Goal: Transaction & Acquisition: Download file/media

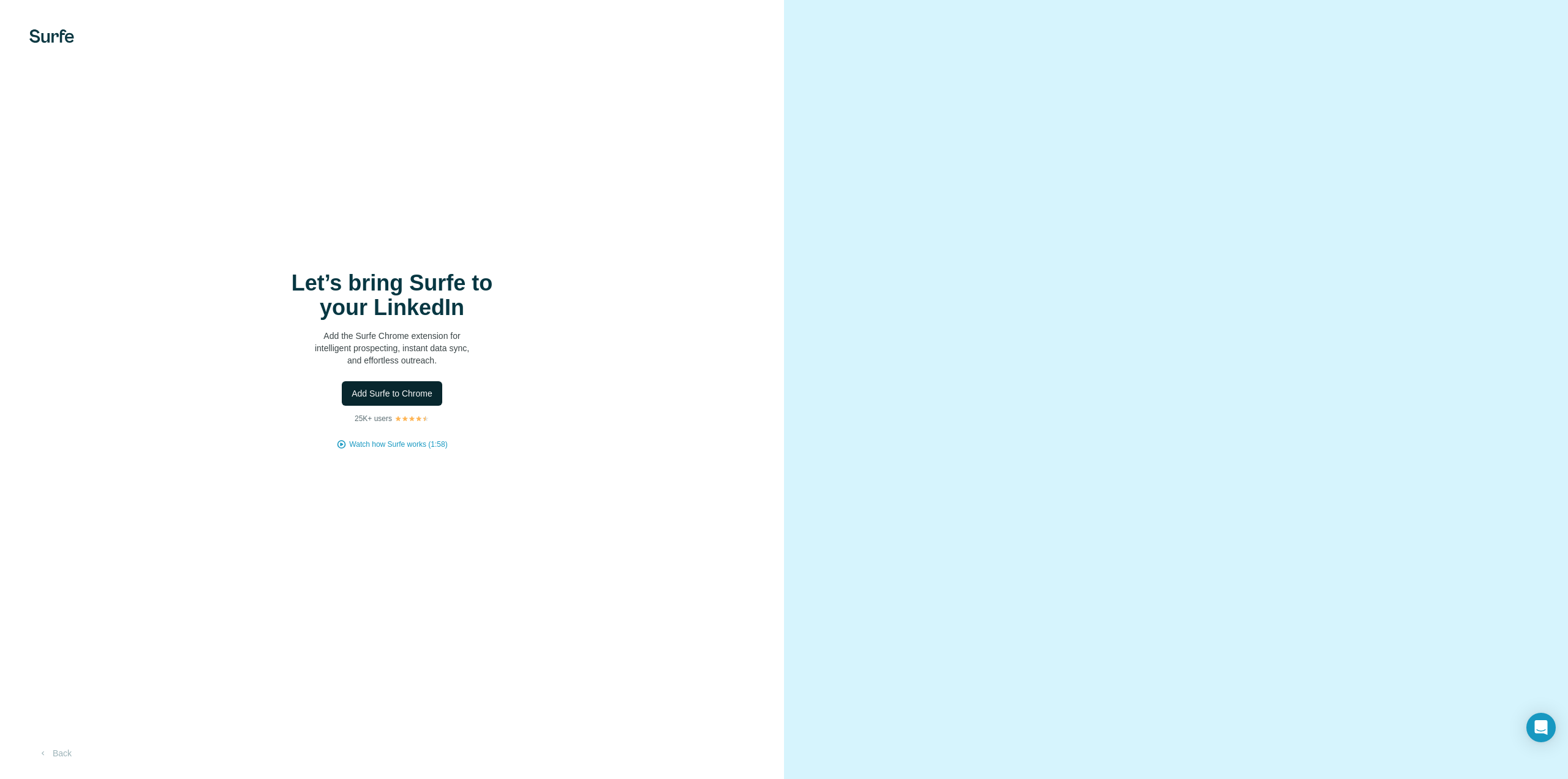
click at [415, 388] on span "Add Surfe to Chrome" at bounding box center [392, 393] width 80 height 12
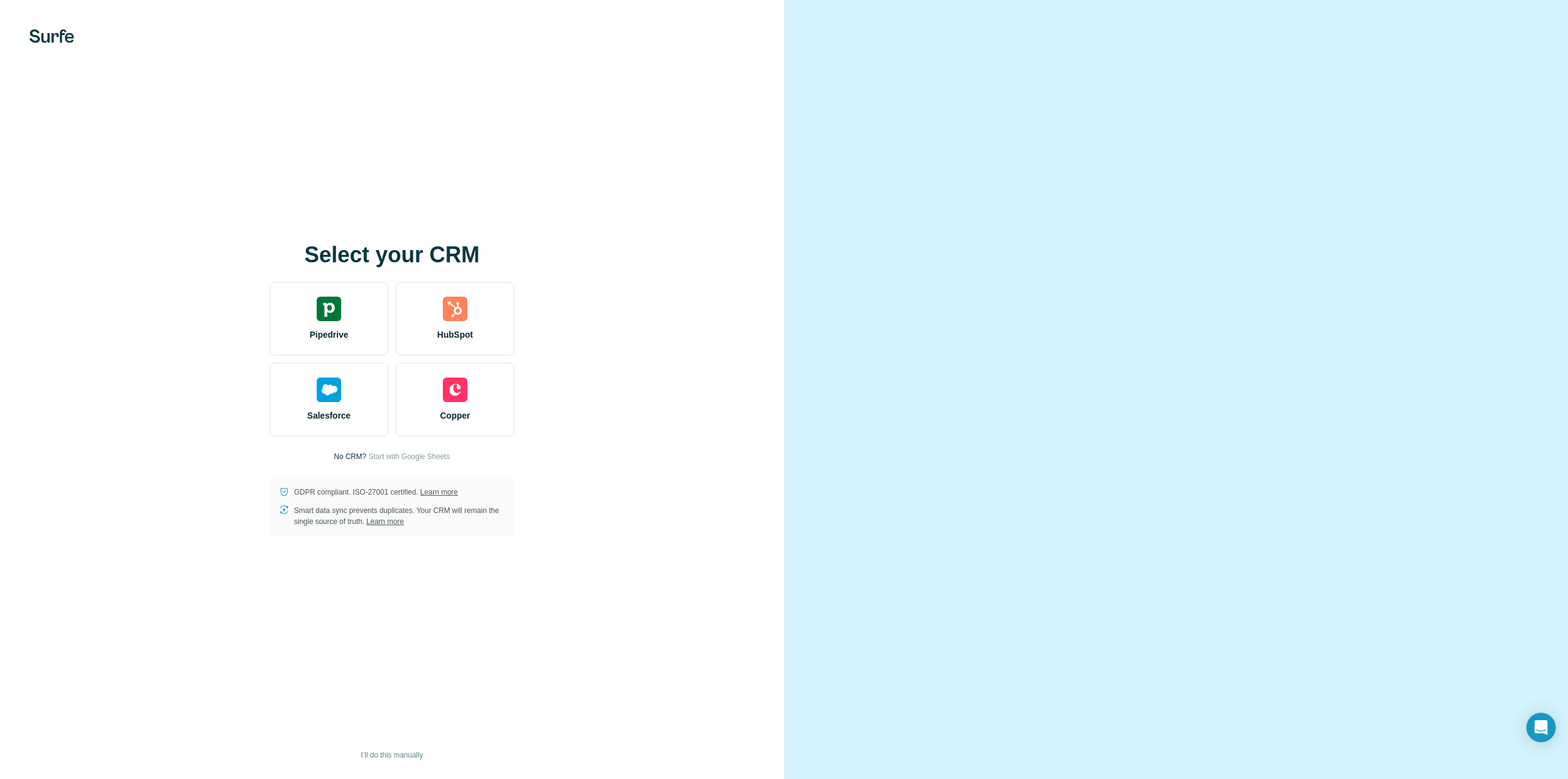
click at [59, 37] on img at bounding box center [51, 35] width 45 height 13
click at [56, 37] on img at bounding box center [51, 35] width 45 height 13
